Goal: Information Seeking & Learning: Learn about a topic

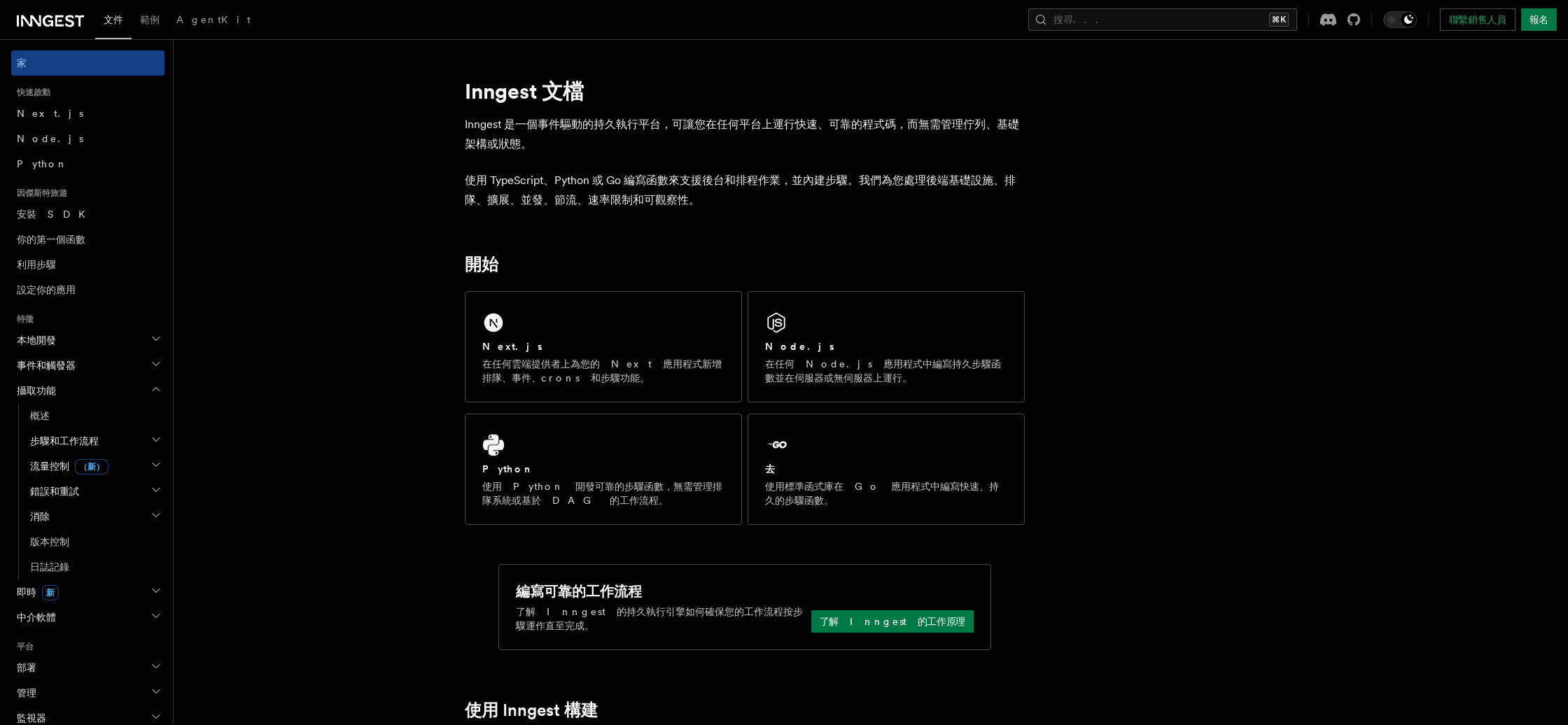
scroll to position [1, 0]
click at [898, 622] on font "了解 Inngest 的工作原理" at bounding box center [892, 620] width 146 height 11
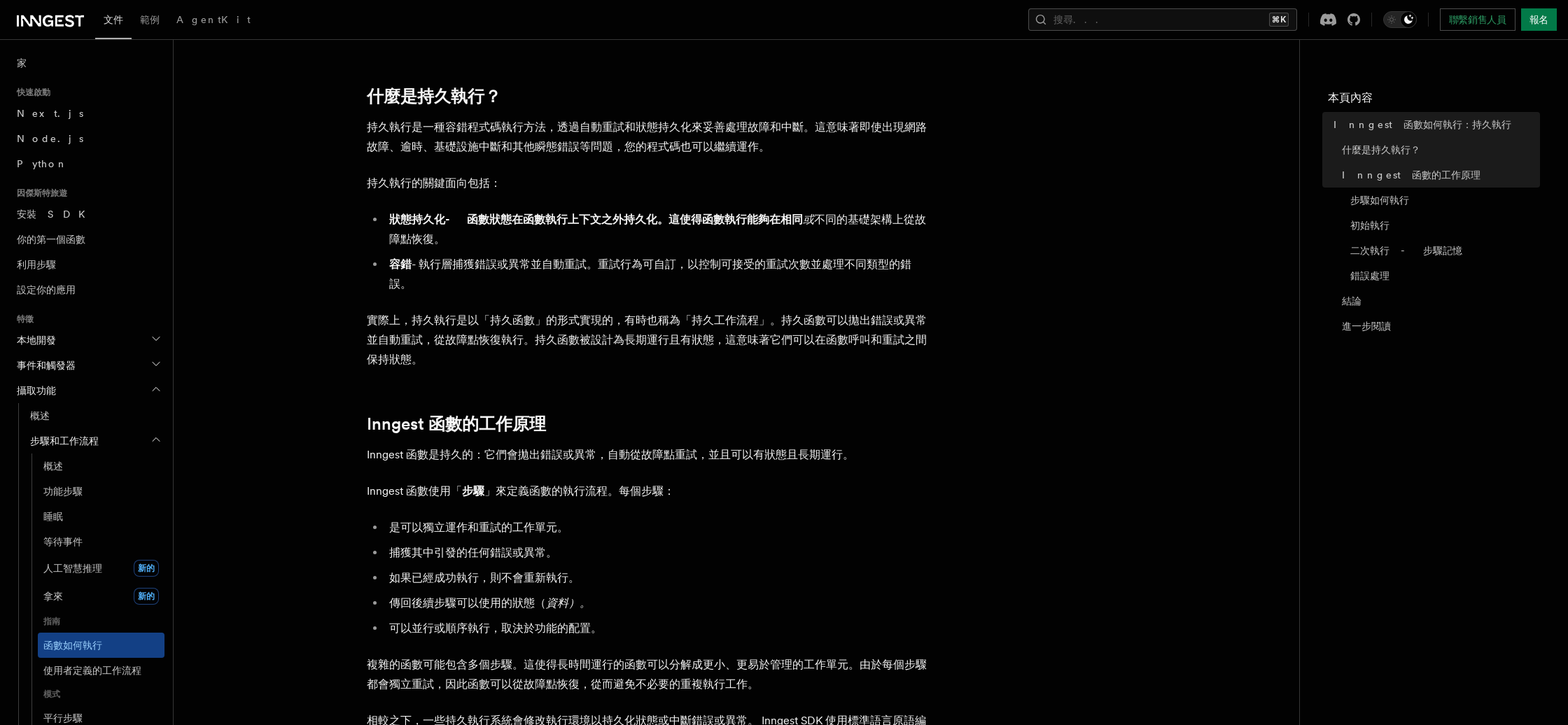
scroll to position [163, 0]
click at [147, 16] on font "範例" at bounding box center [149, 19] width 19 height 11
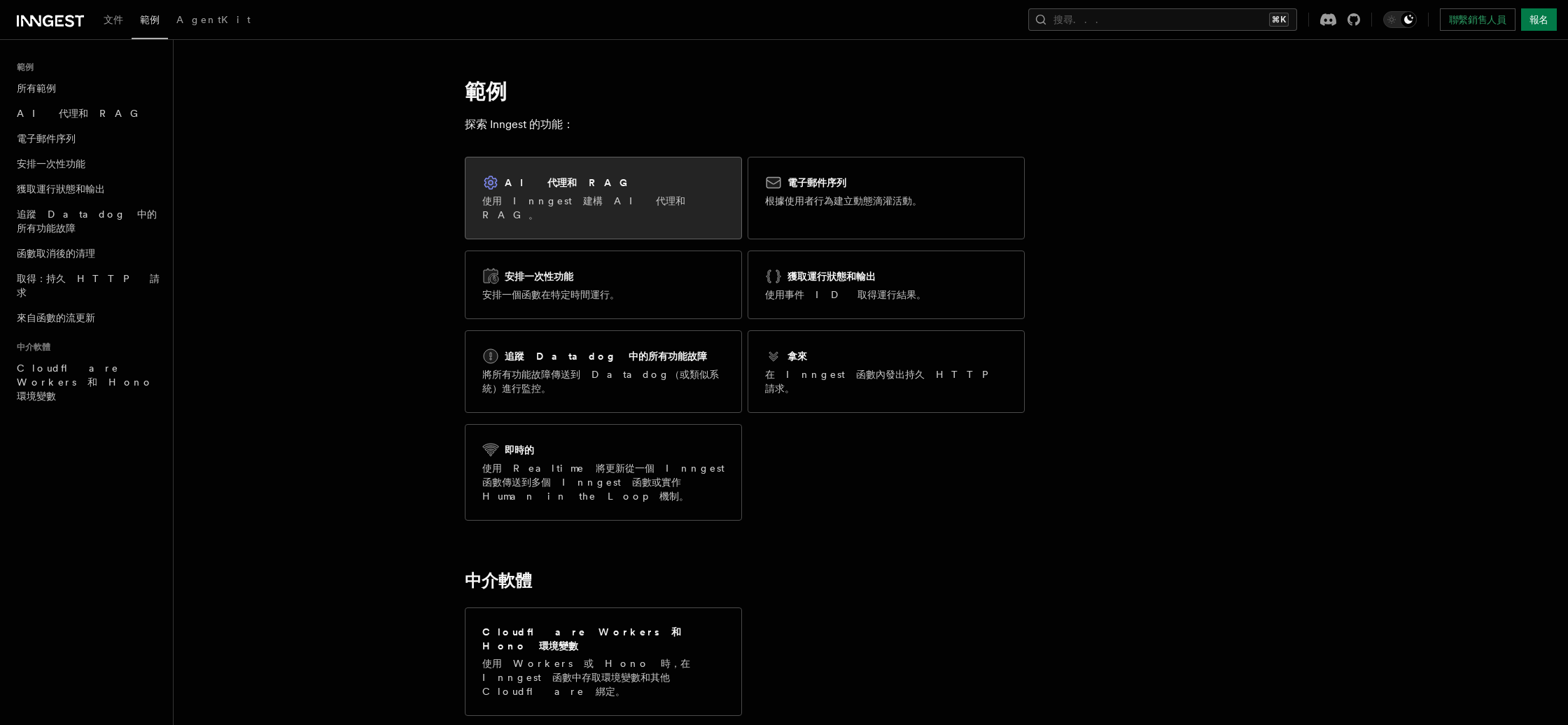
scroll to position [1, 0]
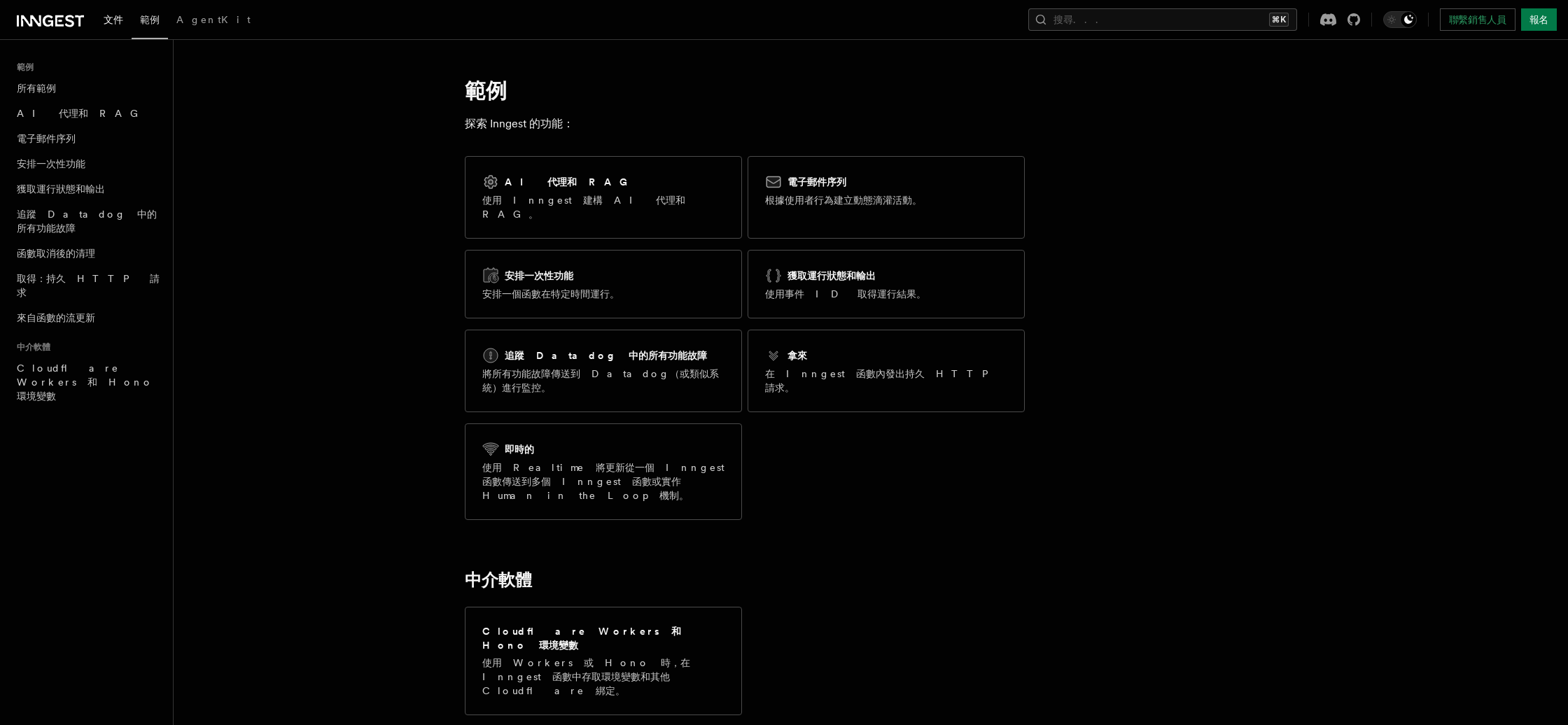
click at [118, 18] on font "文件" at bounding box center [113, 19] width 19 height 11
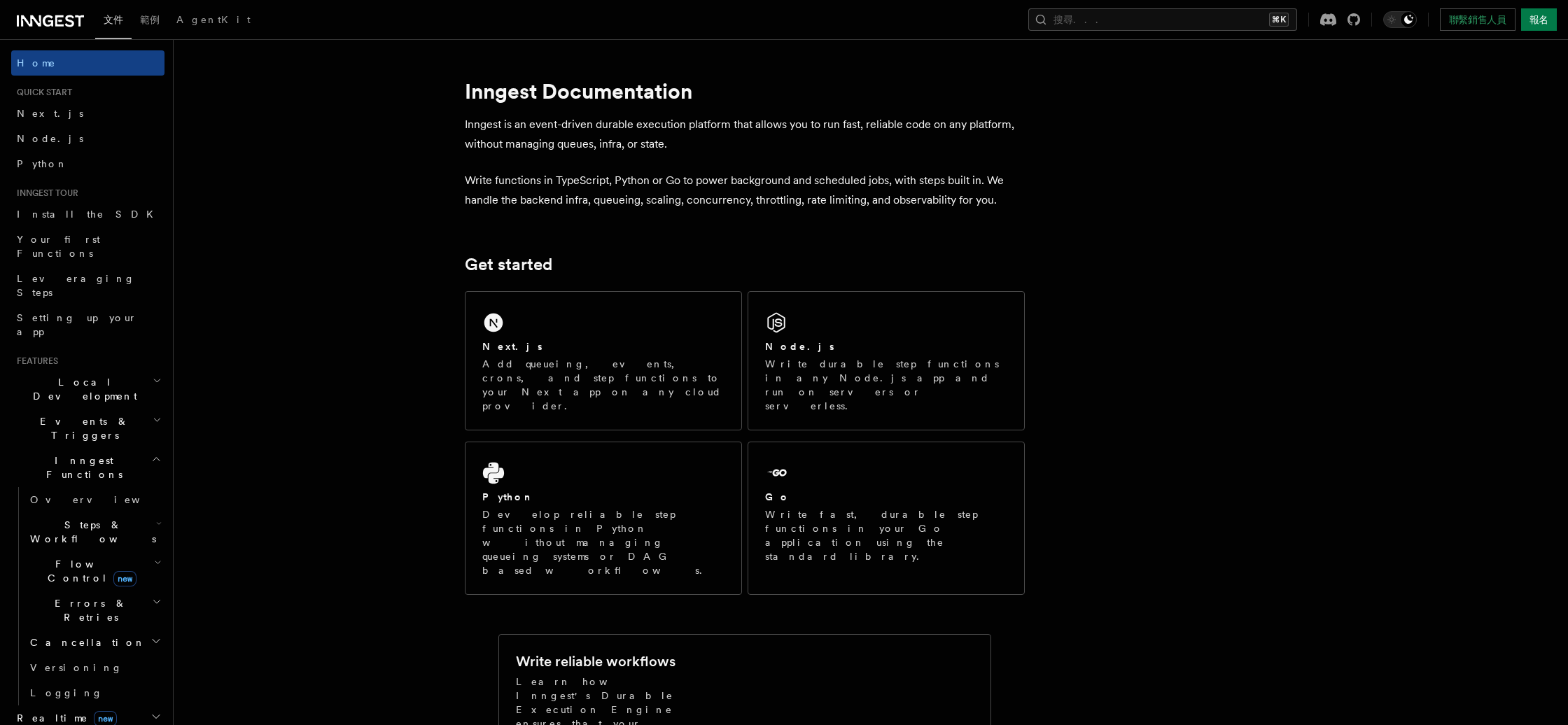
click at [40, 20] on icon at bounding box center [31, 21] width 20 height 11
